Goal: Transaction & Acquisition: Purchase product/service

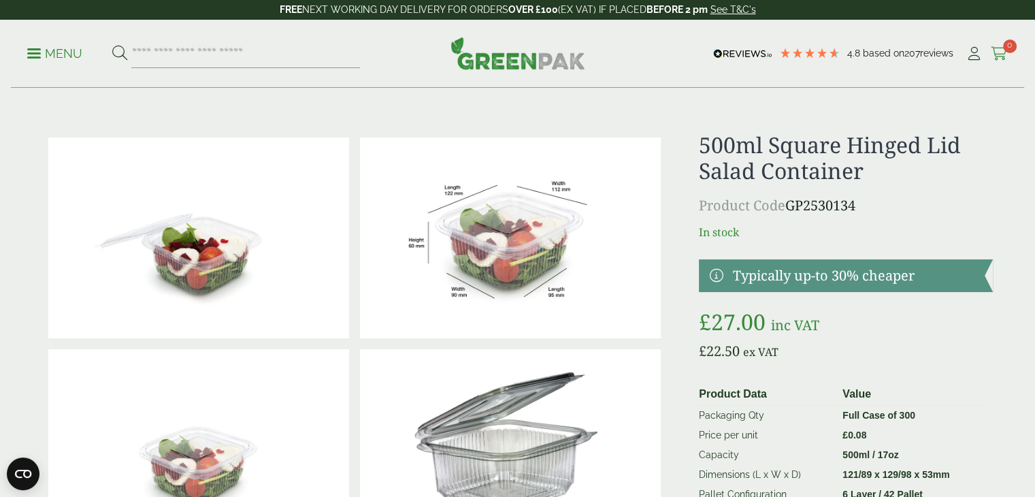
click at [1006, 44] on span "0" at bounding box center [1010, 46] width 14 height 14
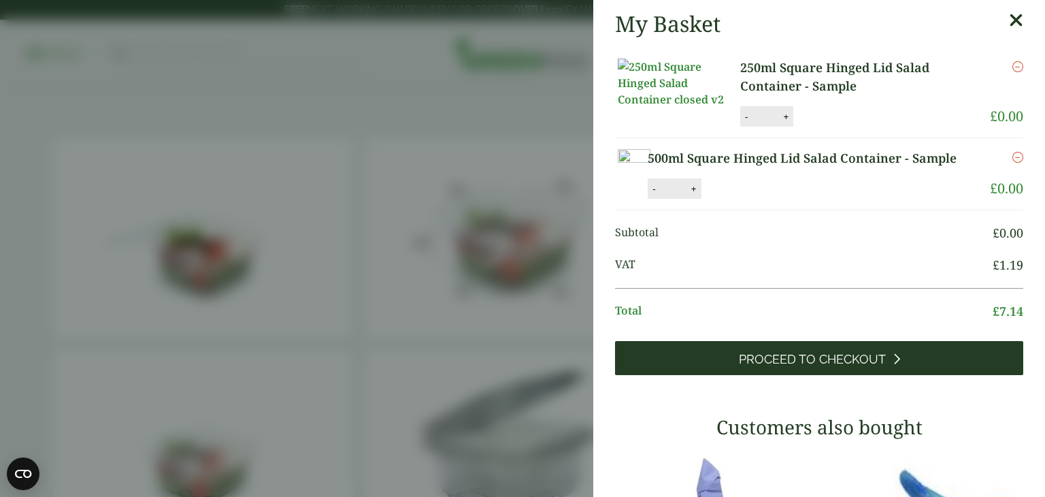
click at [821, 367] on span "Proceed to Checkout" at bounding box center [812, 359] width 147 height 15
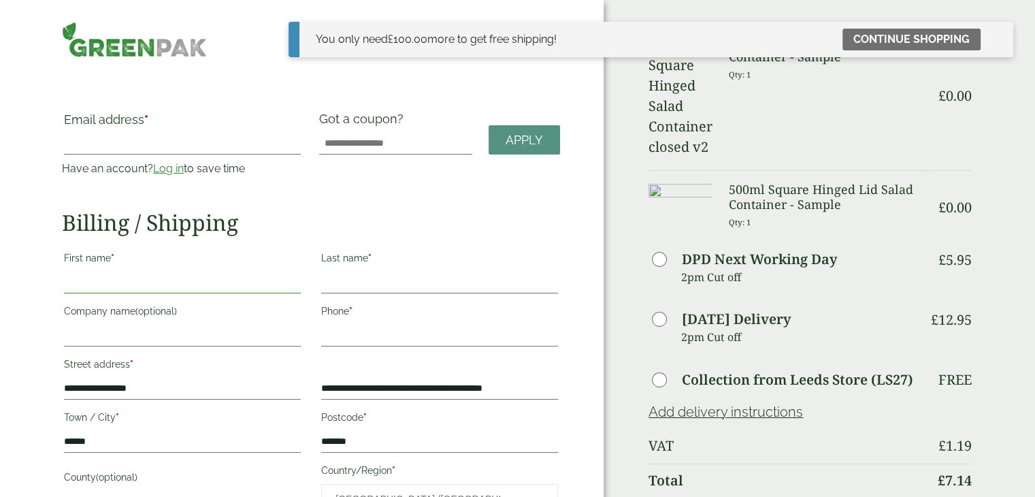
click at [132, 282] on input "First name *" at bounding box center [182, 283] width 237 height 22
type input "****"
type input "********"
click at [133, 282] on input "****" at bounding box center [182, 283] width 237 height 22
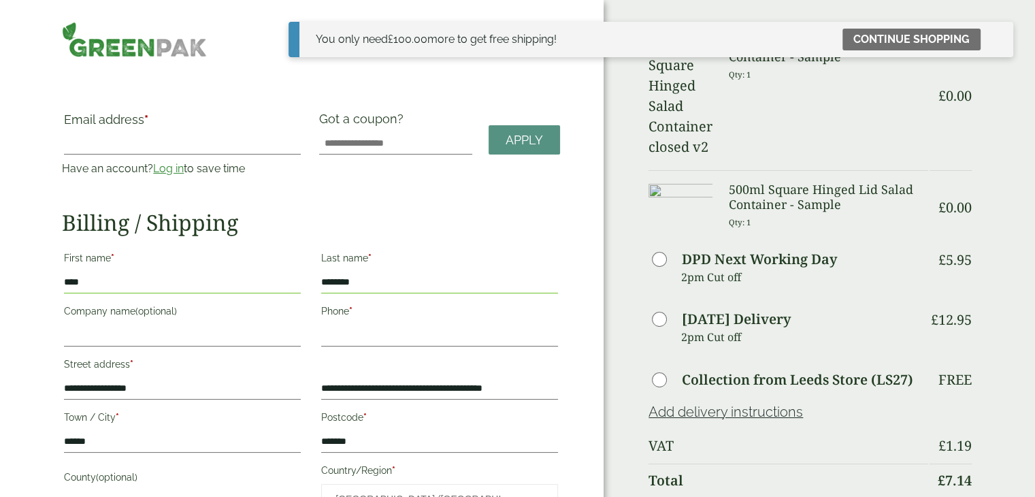
type input "*"
type input "****"
click at [132, 333] on input "Company name (optional)" at bounding box center [182, 336] width 237 height 22
type input "**********"
click at [374, 334] on input "Phone *" at bounding box center [439, 336] width 237 height 22
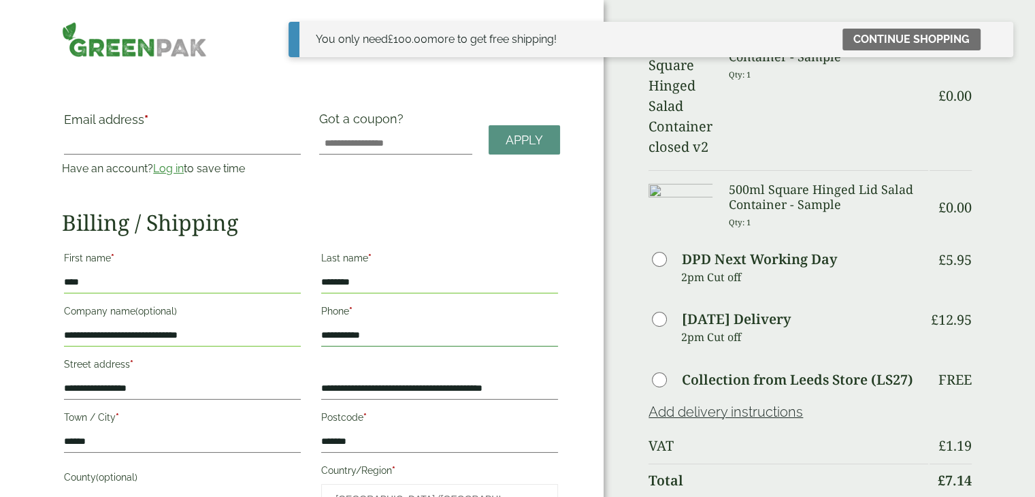
type input "**********"
click at [455, 205] on div "Email address * Have an account? Log in to save time Username or email address …" at bounding box center [311, 381] width 498 height 538
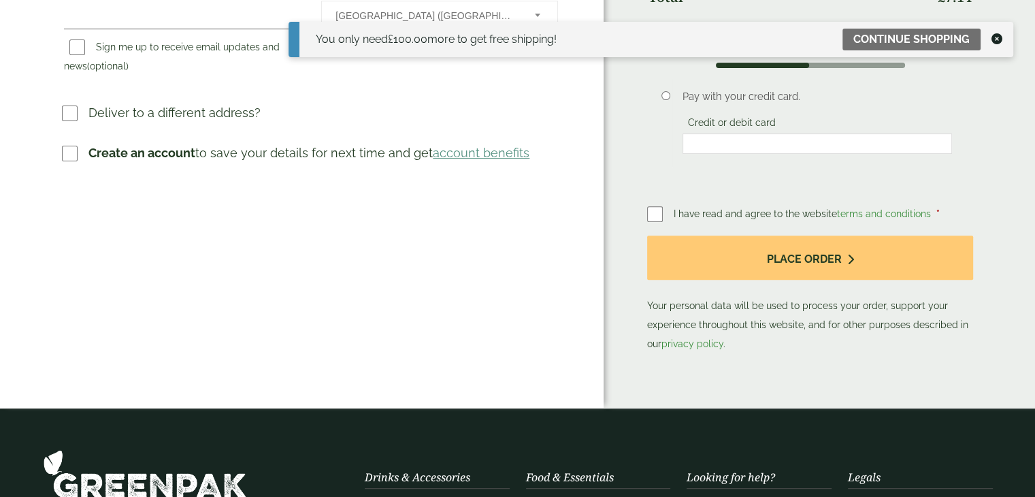
scroll to position [210, 0]
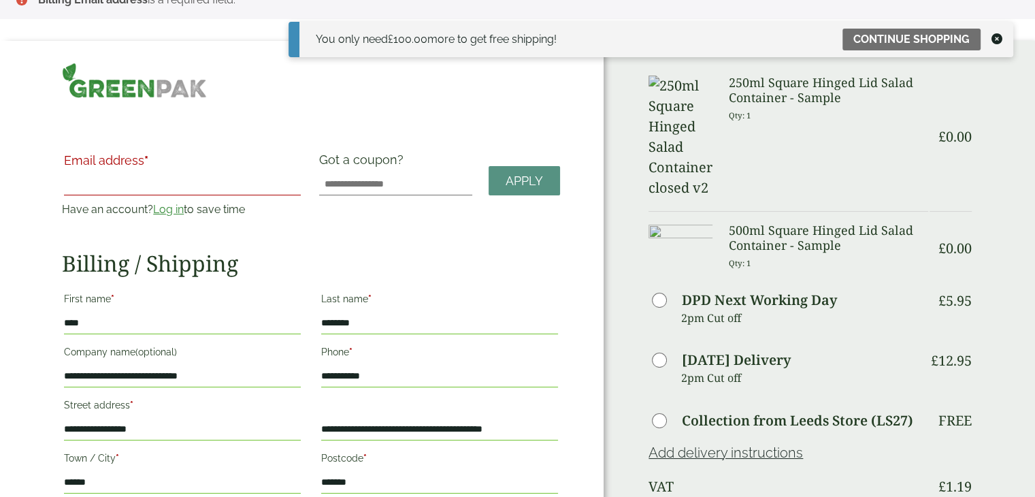
scroll to position [0, 0]
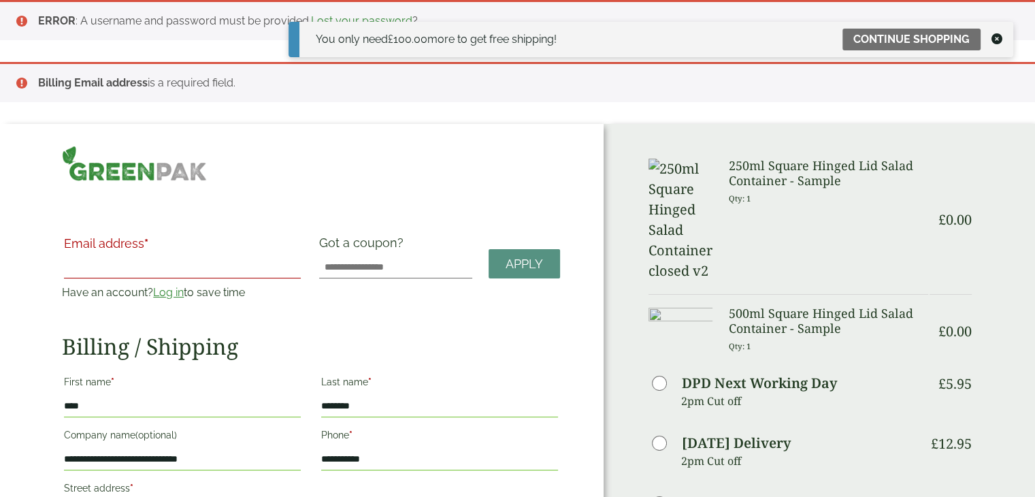
click at [123, 270] on input "Email address *" at bounding box center [182, 268] width 237 height 22
type input "**********"
click at [519, 270] on link "Apply" at bounding box center [524, 263] width 71 height 29
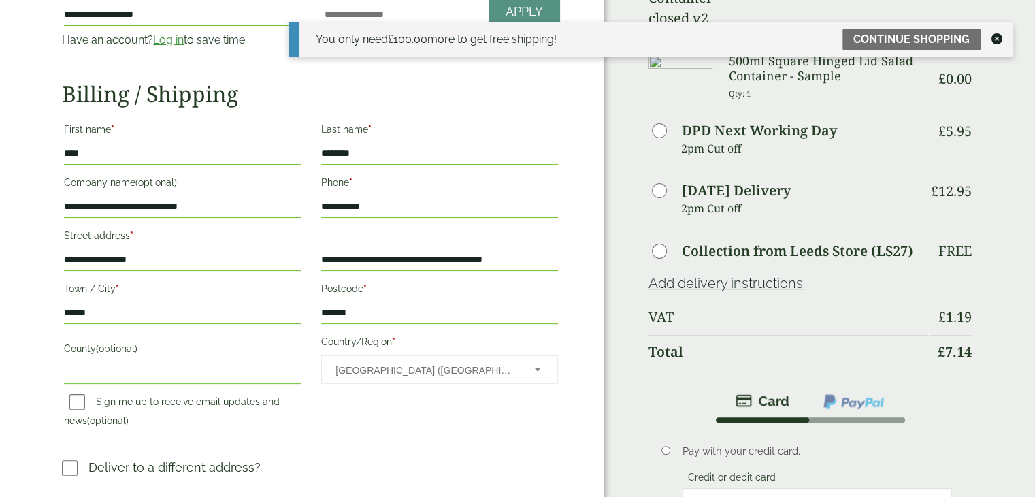
scroll to position [408, 0]
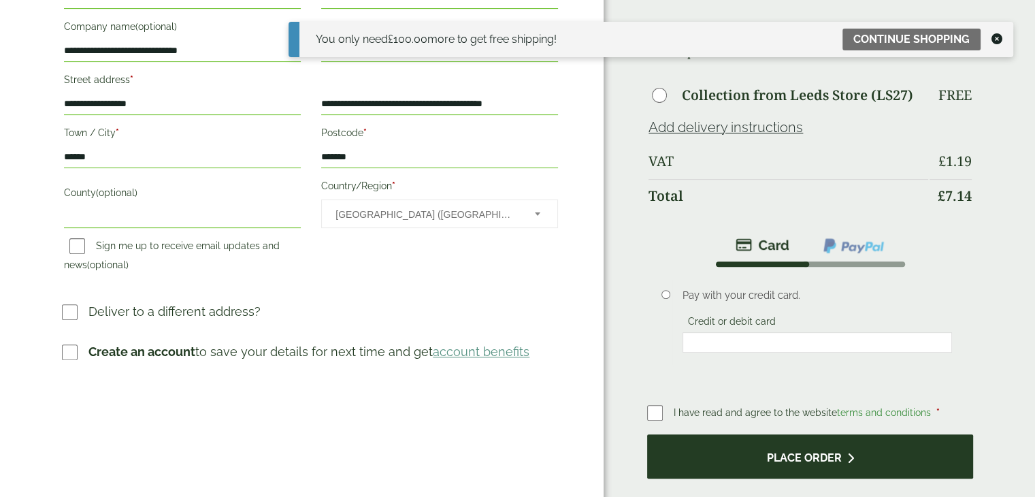
click at [793, 434] on button "Place order" at bounding box center [810, 456] width 326 height 44
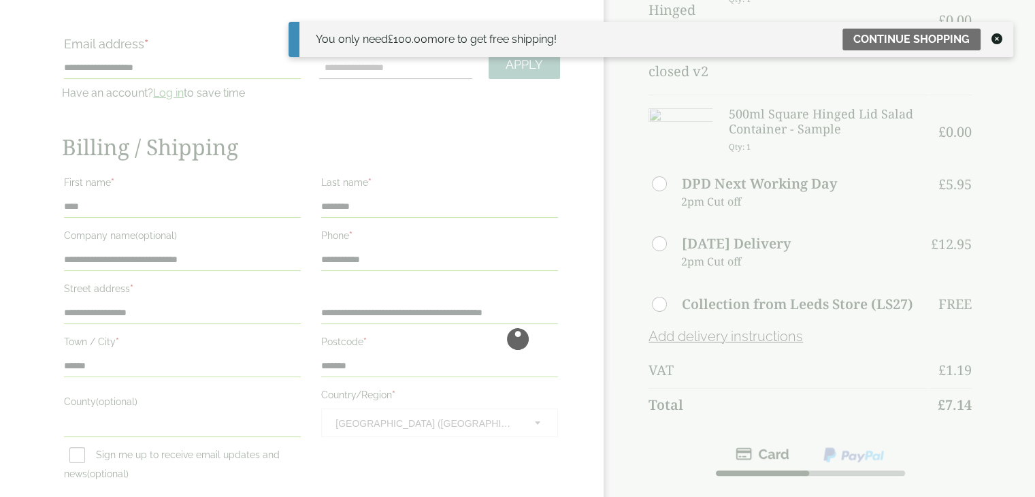
scroll to position [0, 0]
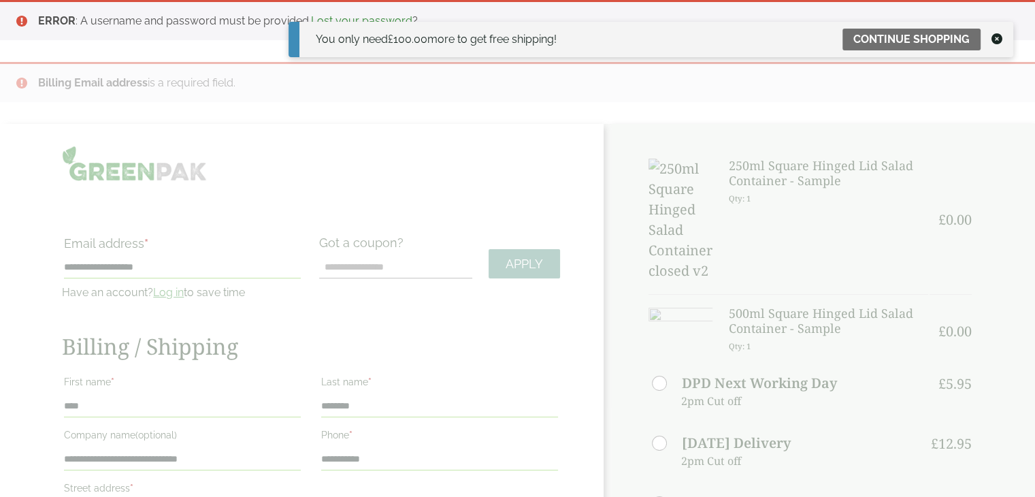
click at [996, 38] on icon at bounding box center [997, 38] width 11 height 11
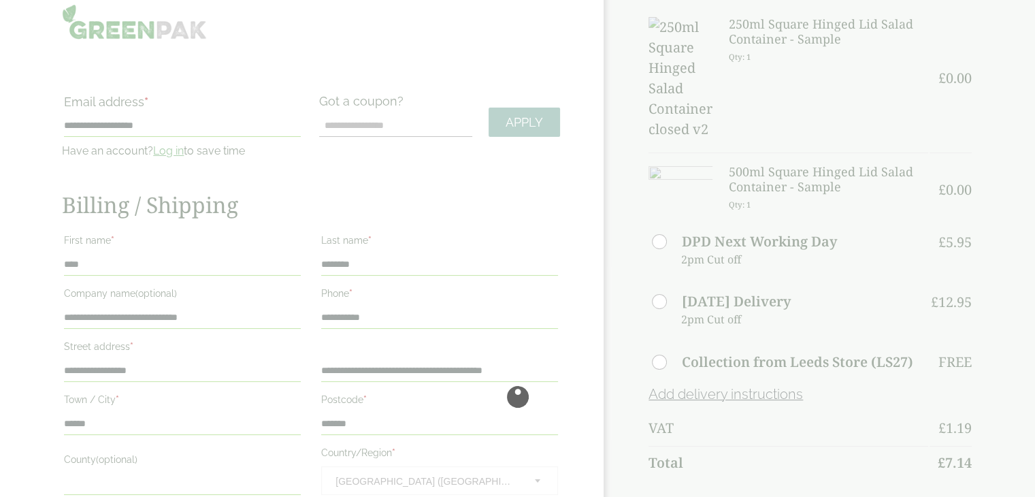
scroll to position [136, 0]
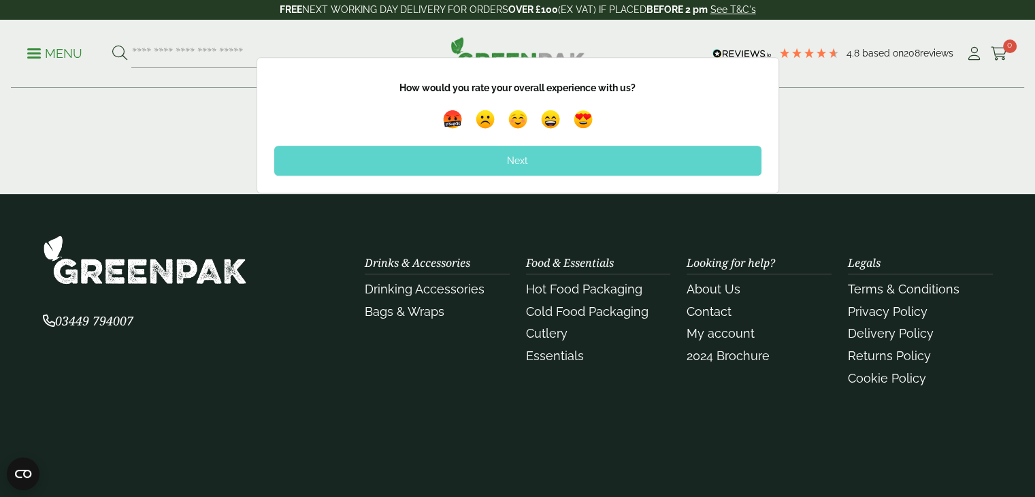
scroll to position [612, 0]
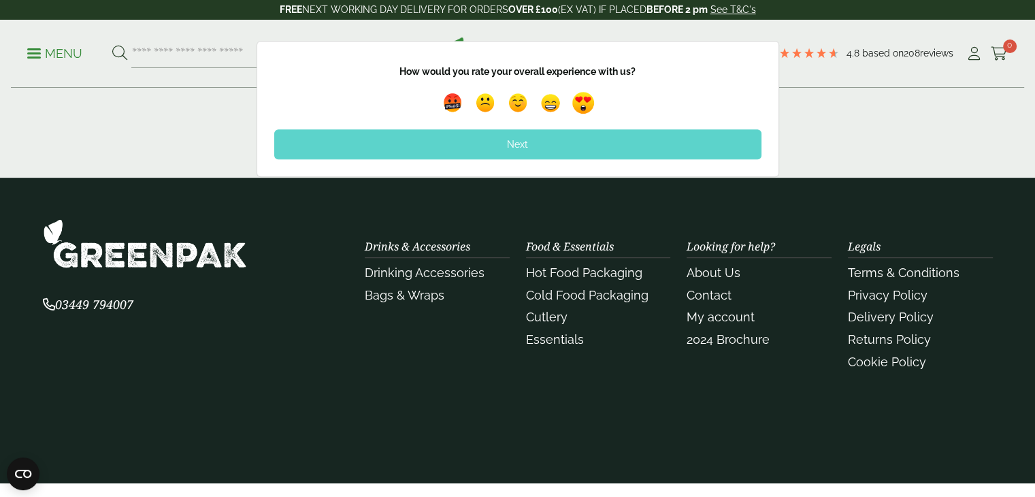
click at [583, 101] on img at bounding box center [583, 102] width 31 height 31
click at [558, 137] on div "Next" at bounding box center [517, 144] width 487 height 30
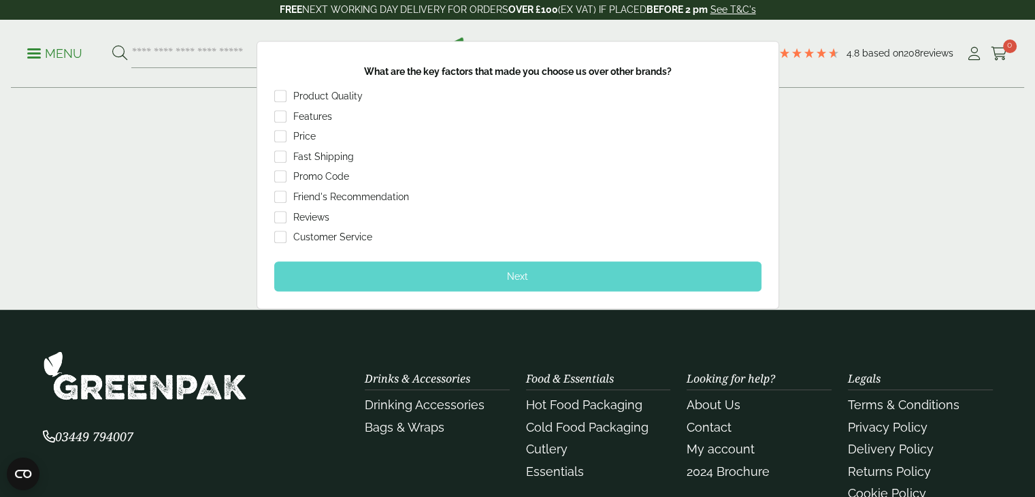
click at [632, 183] on div "Promo Code" at bounding box center [517, 178] width 487 height 17
click at [796, 191] on div "Feedback Thank you for your feedback! How would you rate your overall experienc…" at bounding box center [517, 175] width 1035 height 268
click at [849, 208] on div "Feedback Thank you for your feedback! How would you rate your overall experienc…" at bounding box center [517, 175] width 1035 height 268
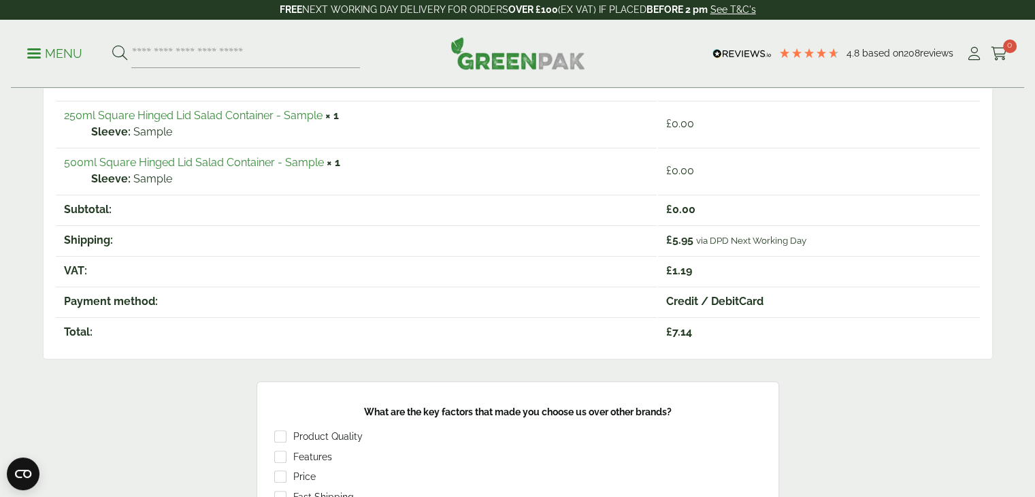
scroll to position [544, 0]
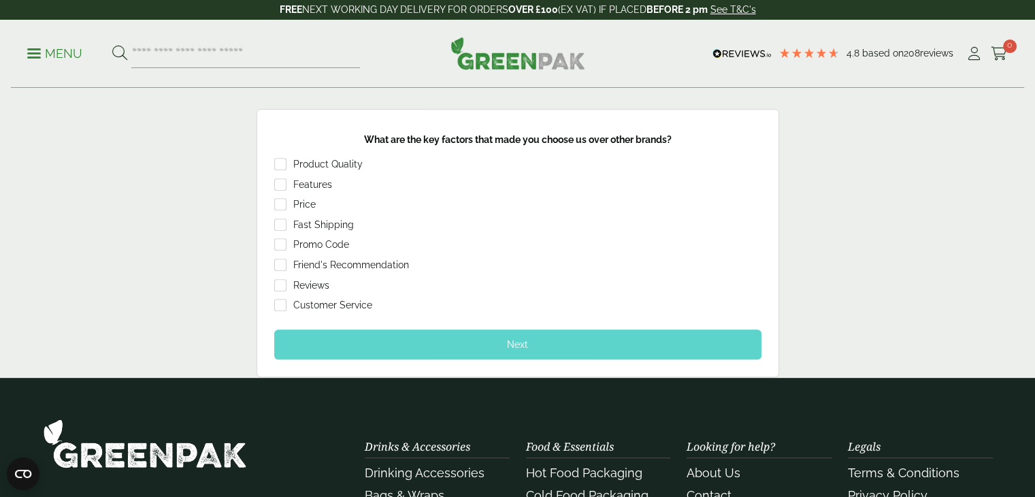
click at [460, 342] on div "Next" at bounding box center [517, 344] width 487 height 30
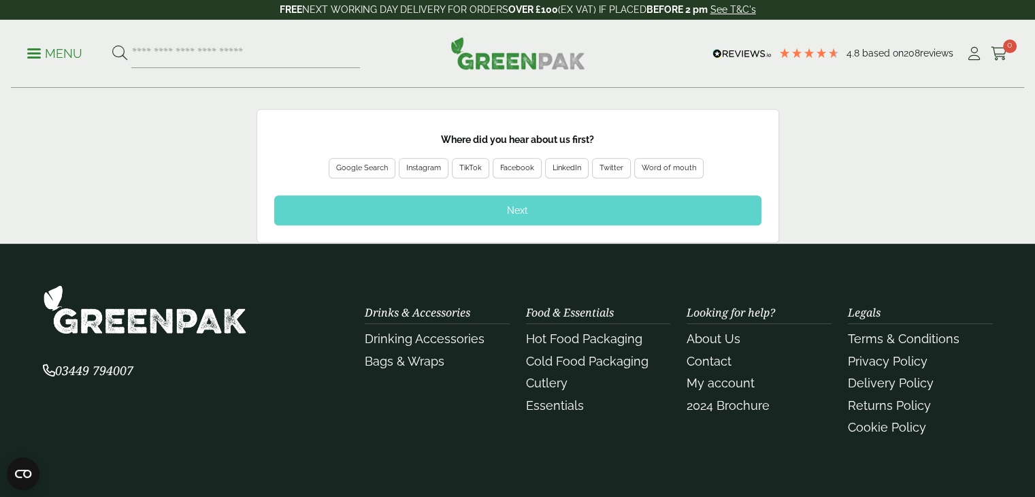
click at [514, 203] on div "Next" at bounding box center [517, 210] width 487 height 30
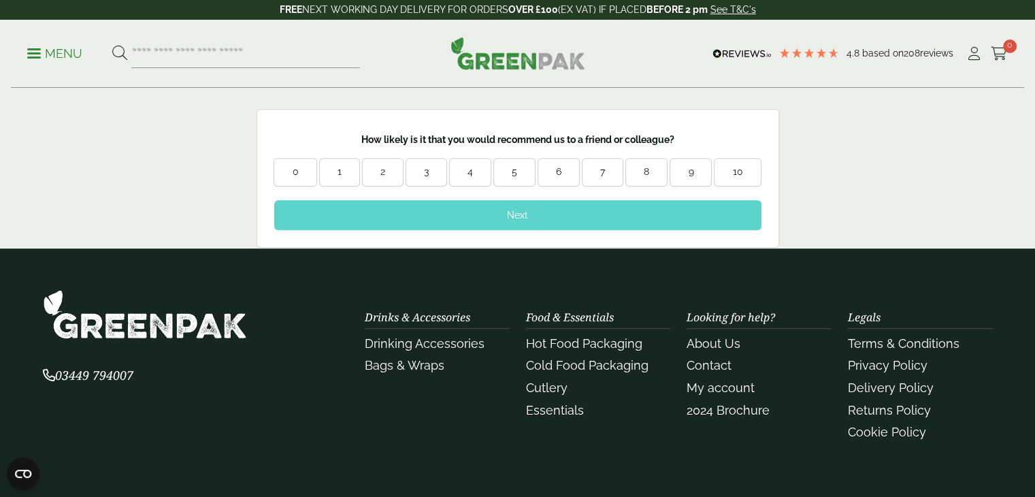
click at [514, 203] on div "Next" at bounding box center [517, 215] width 487 height 30
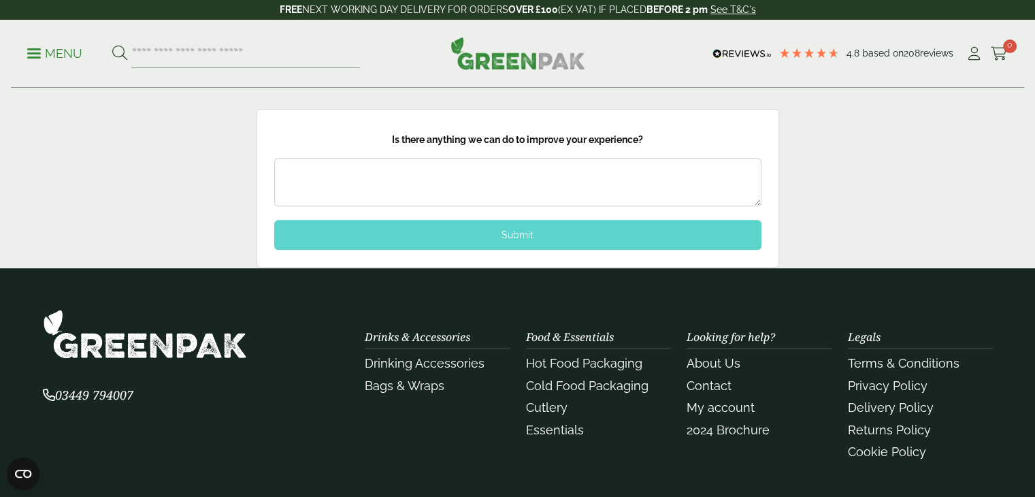
click at [517, 234] on div "Submit" at bounding box center [517, 235] width 487 height 30
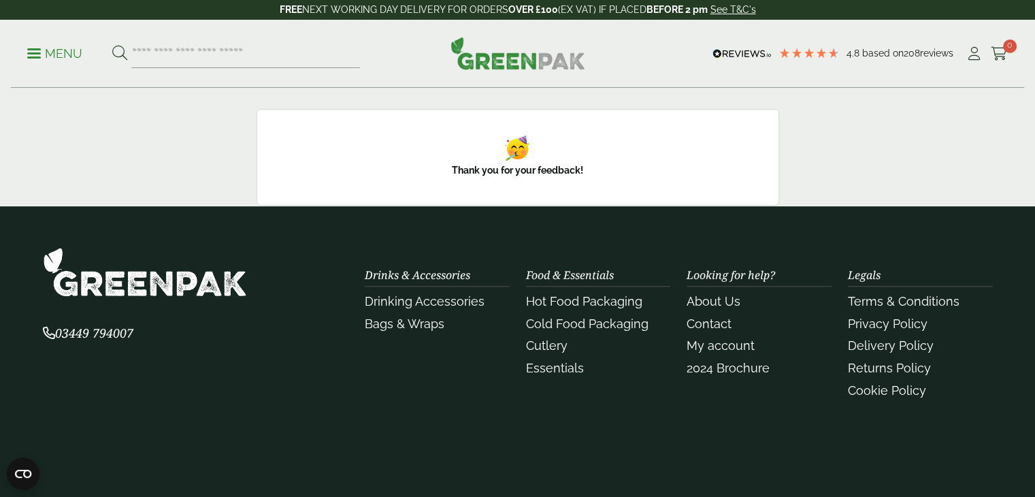
click at [875, 142] on div "Feedback Thank you for your feedback! How would you rate your overall experienc…" at bounding box center [517, 157] width 1035 height 97
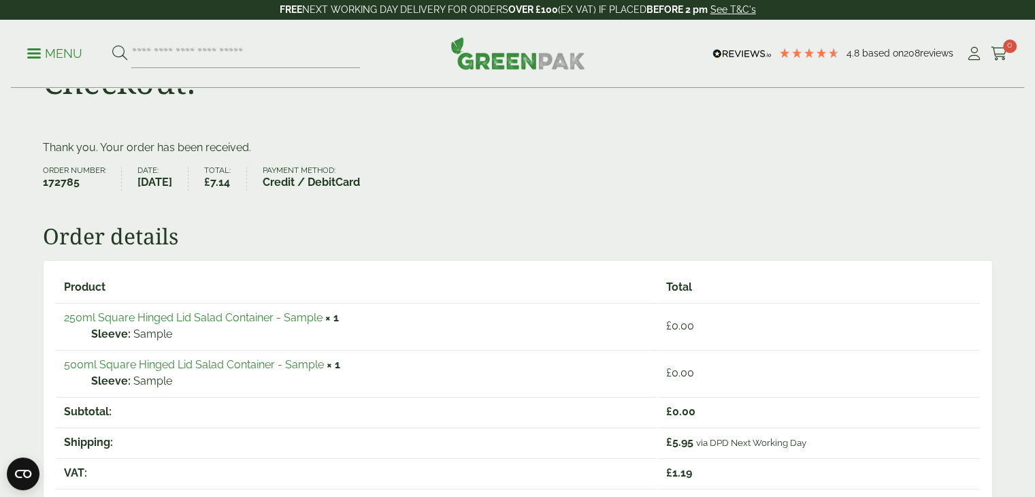
scroll to position [0, 0]
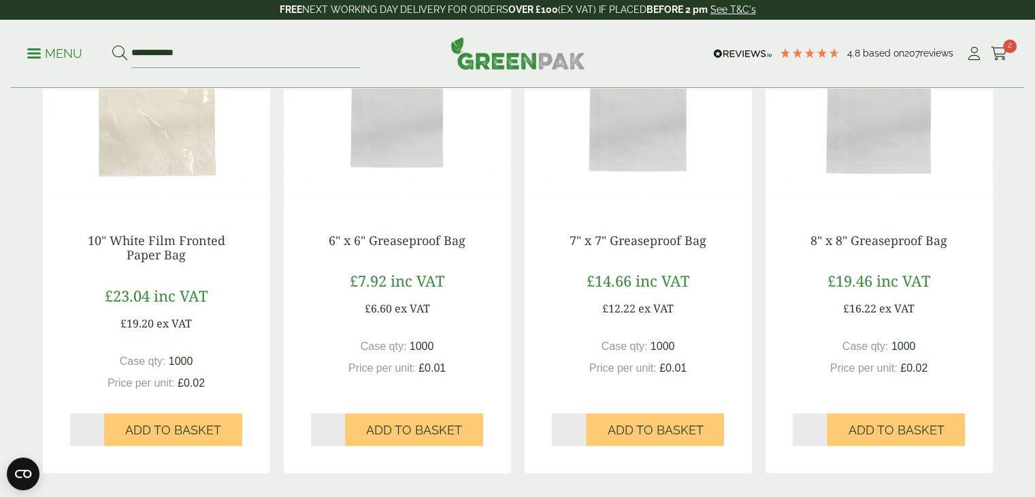
scroll to position [1361, 0]
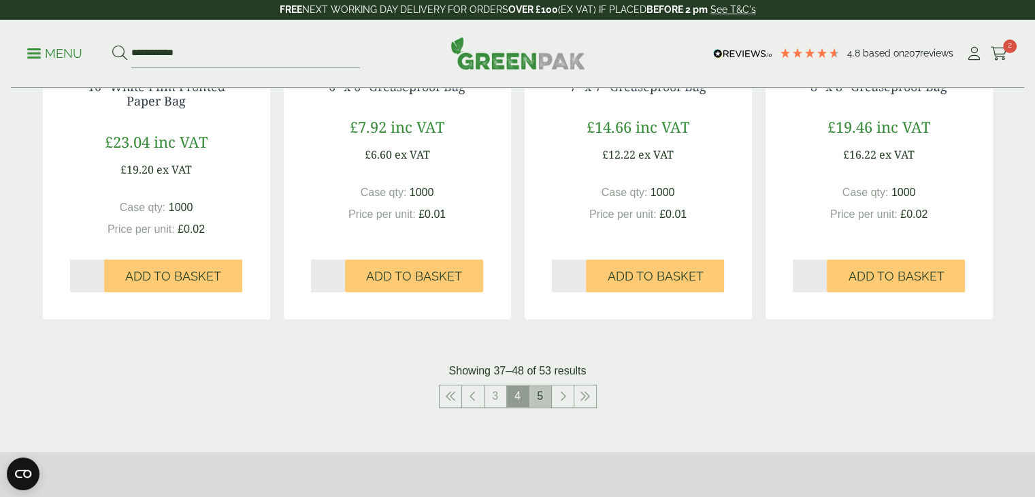
click at [548, 393] on link "5" at bounding box center [540, 396] width 22 height 22
